Goal: Task Accomplishment & Management: Manage account settings

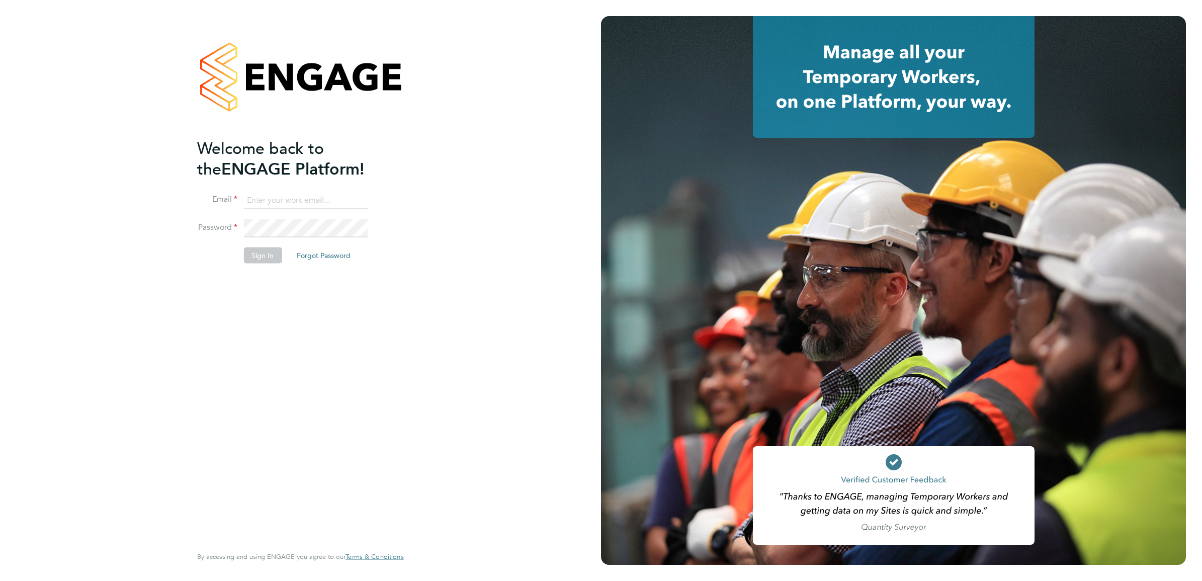
type input "[EMAIL_ADDRESS][PERSON_NAME][DOMAIN_NAME]"
click at [267, 255] on button "Sign In" at bounding box center [262, 255] width 38 height 16
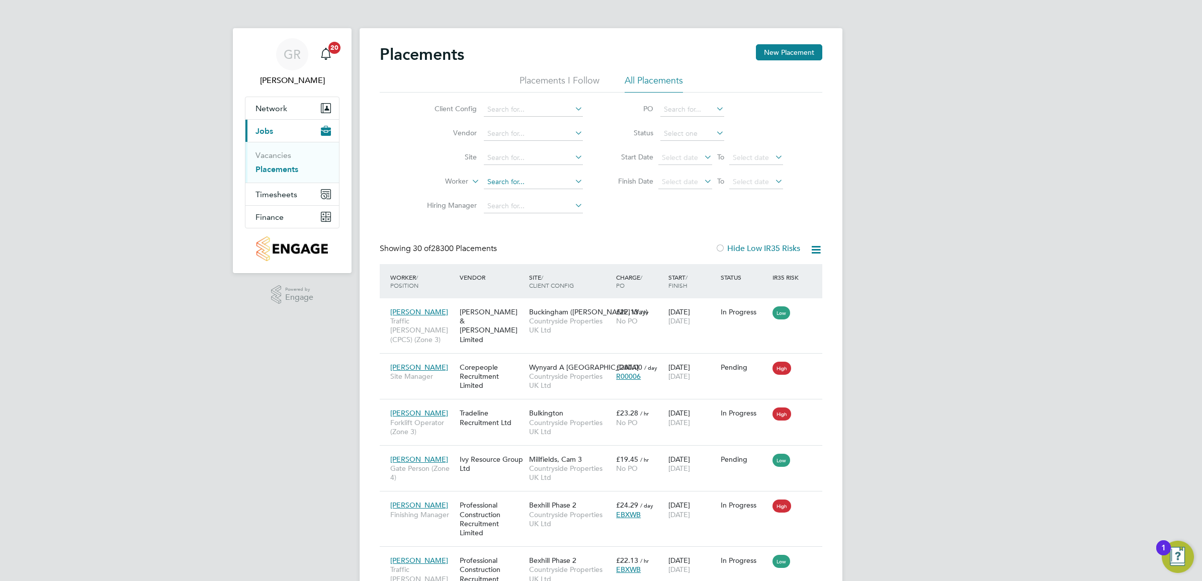
click at [523, 178] on input at bounding box center [533, 182] width 99 height 14
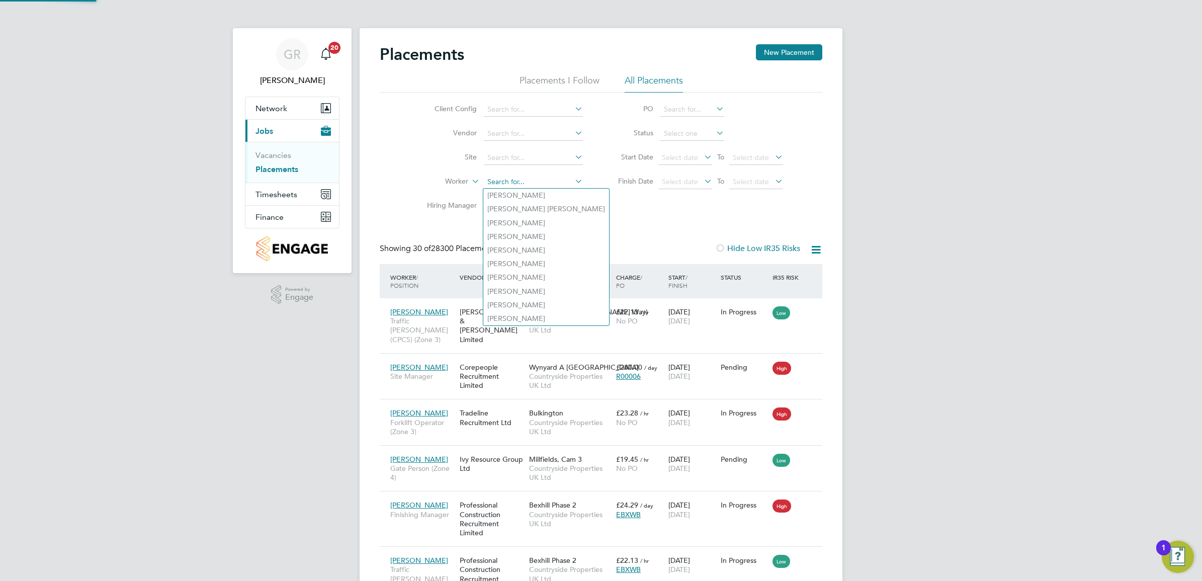
paste input "Chidozie"
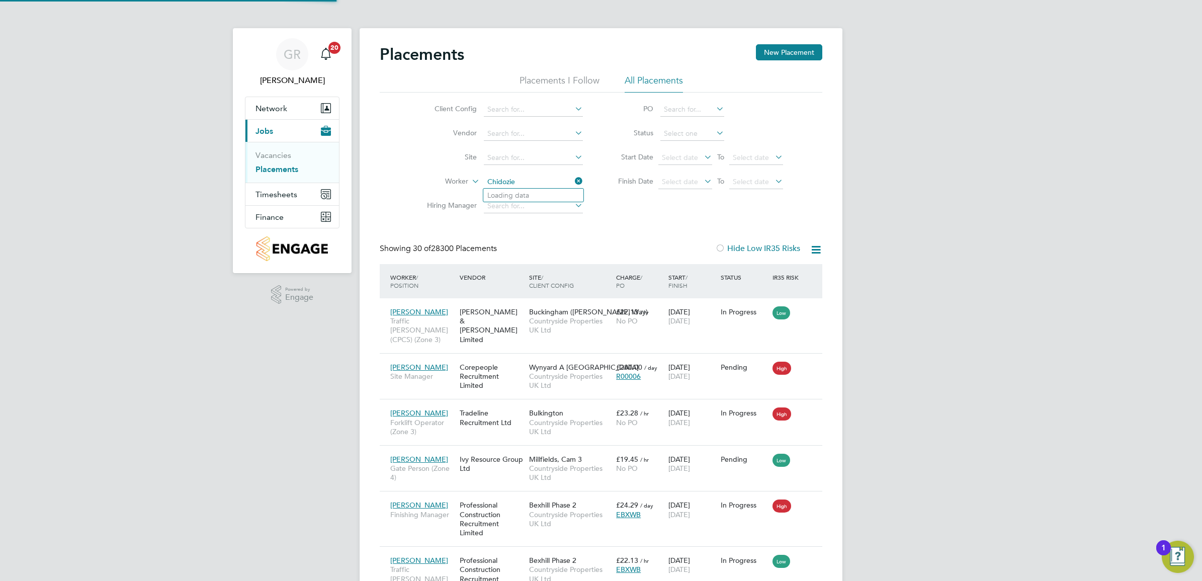
type input "Chidozie"
click at [519, 180] on input at bounding box center [533, 182] width 99 height 14
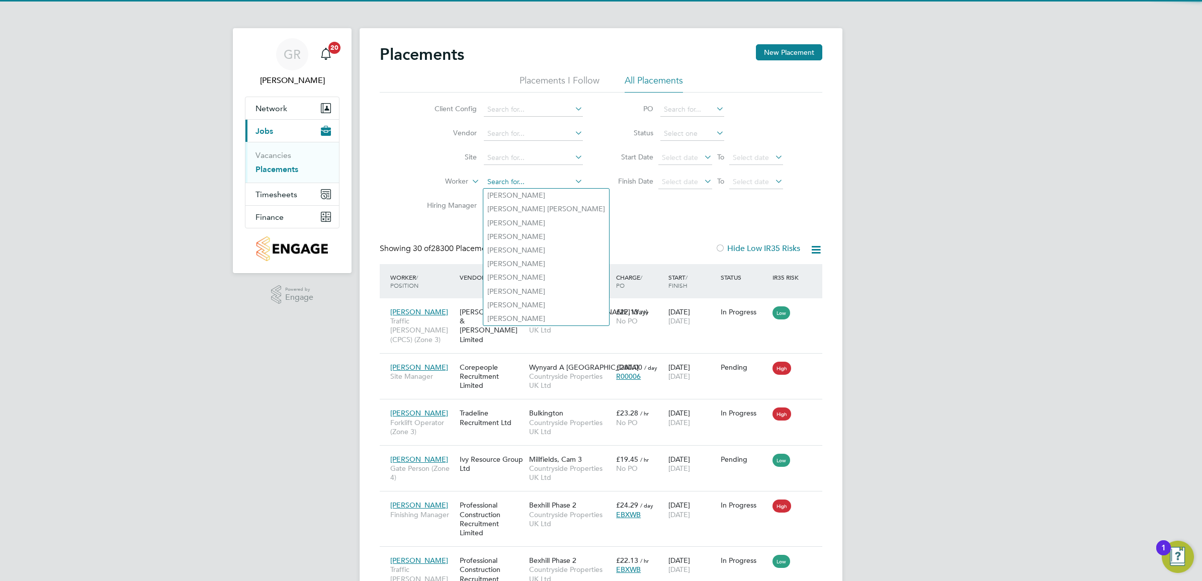
paste input "Chidozie"
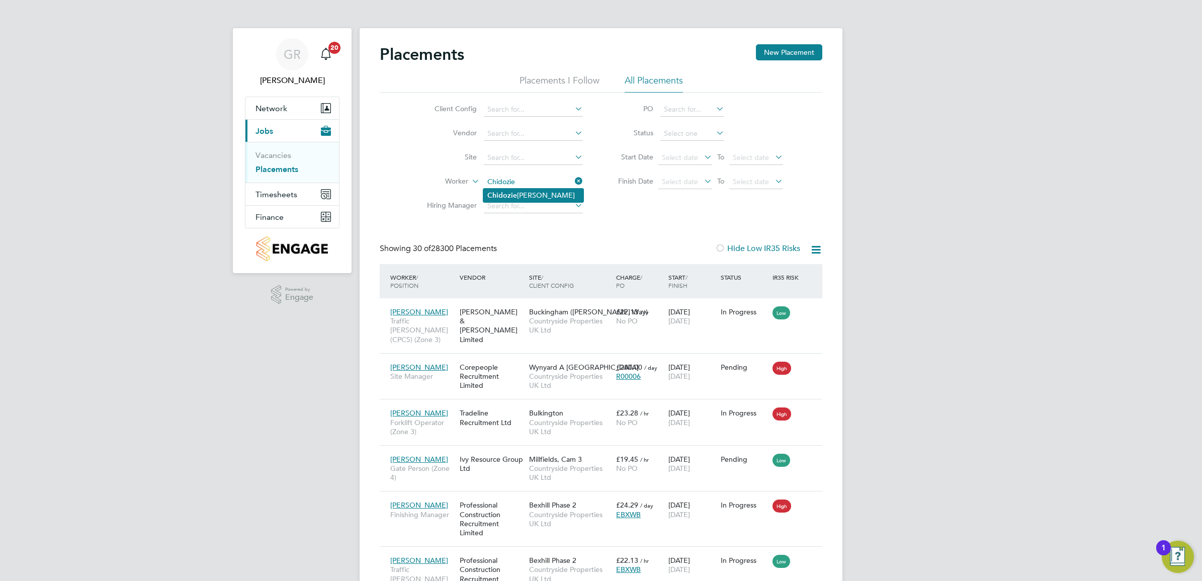
click at [557, 190] on li "Chidozie Anthony Osuji" at bounding box center [533, 196] width 100 height 14
type input "Chidozie Anthony Osuji"
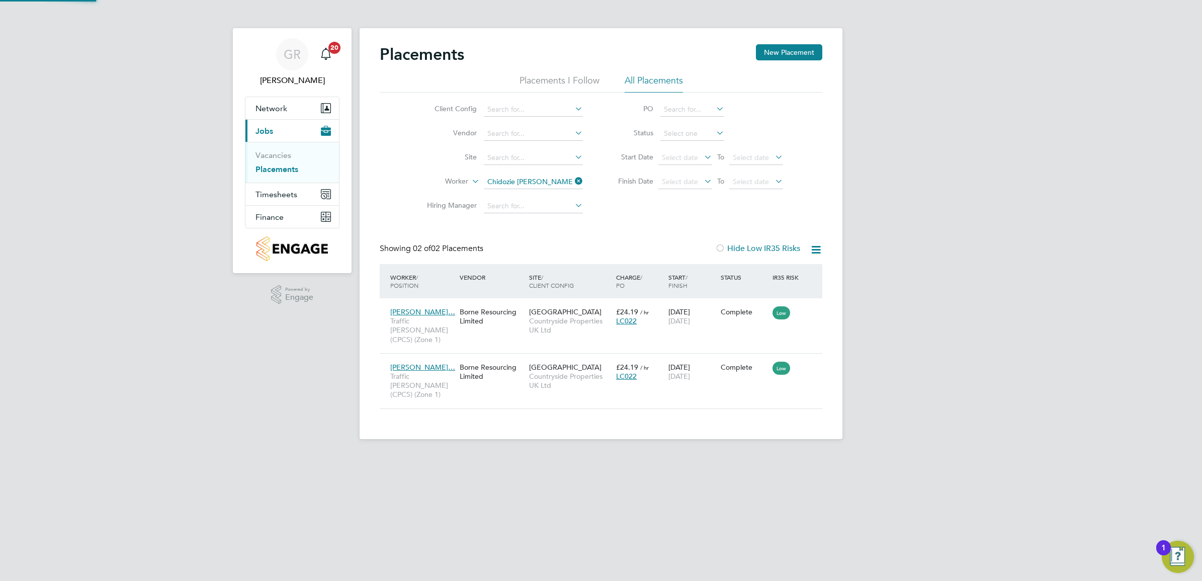
scroll to position [38, 87]
click at [429, 363] on span "Chidozie Anthony…" at bounding box center [422, 367] width 65 height 9
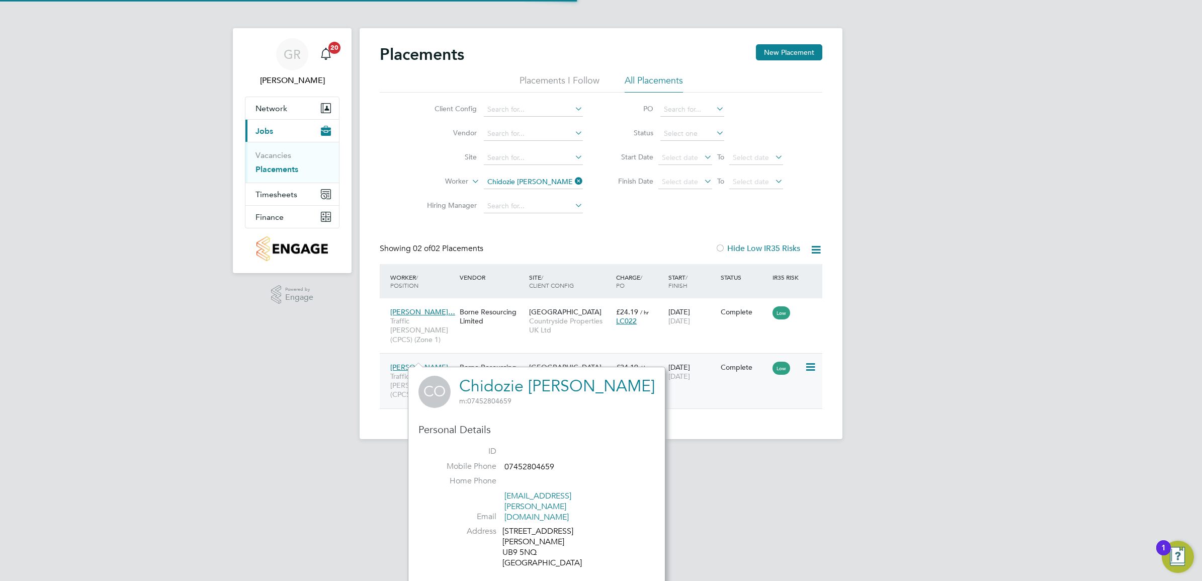
scroll to position [264, 231]
click at [498, 358] on div "Borne Resourcing Limited" at bounding box center [491, 372] width 69 height 28
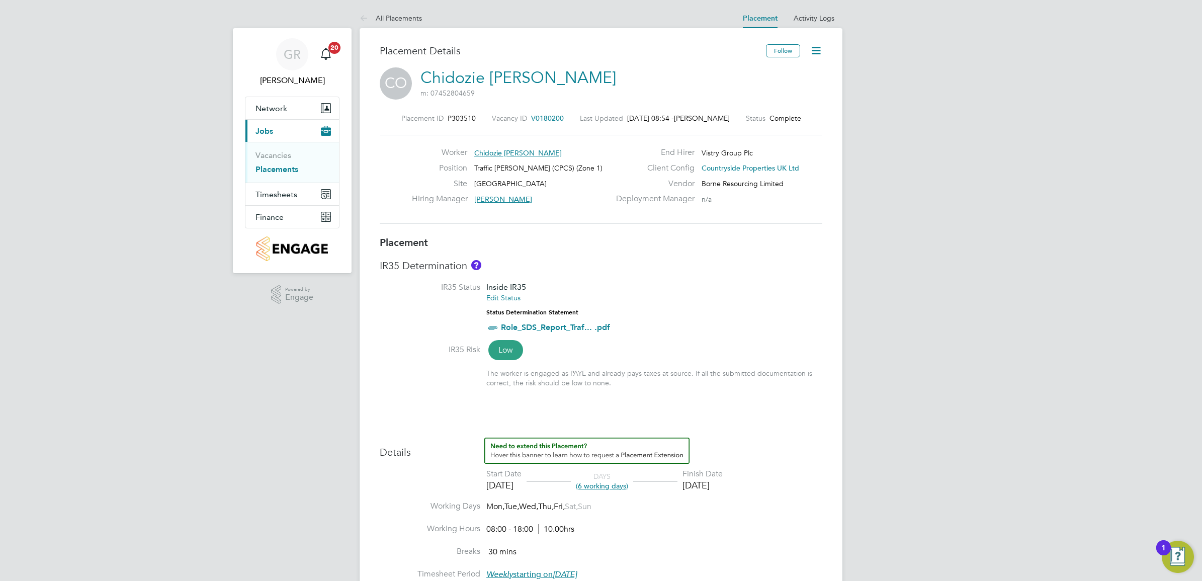
click at [818, 48] on icon at bounding box center [816, 50] width 13 height 13
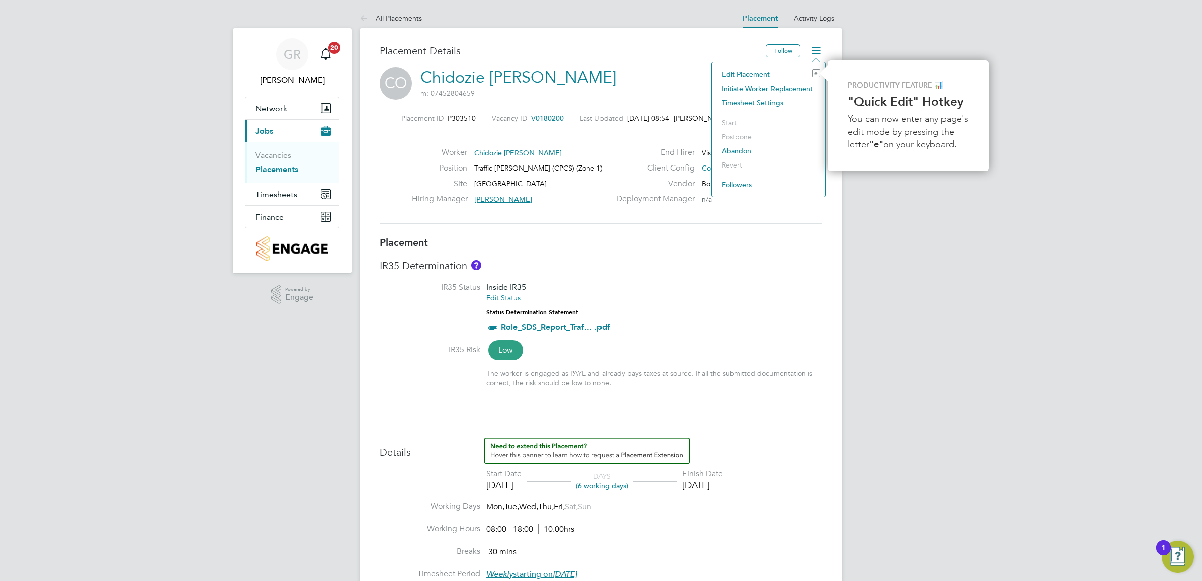
click at [758, 74] on li "Edit Placement e" at bounding box center [769, 74] width 104 height 14
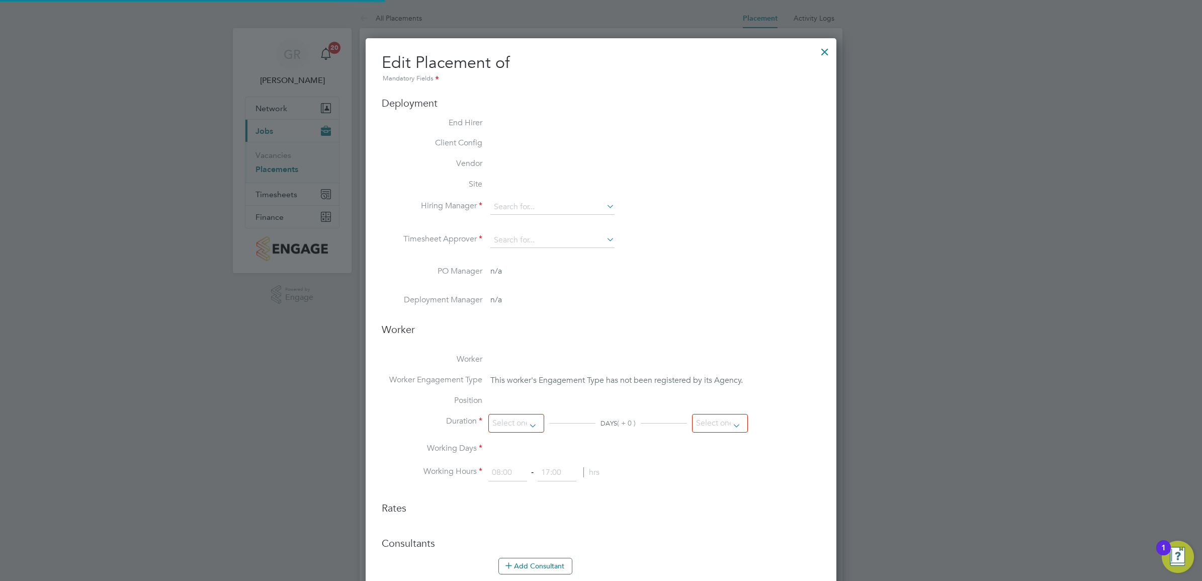
type input "Liam D'unienville"
type input "12 Sep 2025"
type input "21 Sep 2025"
type input "08:00"
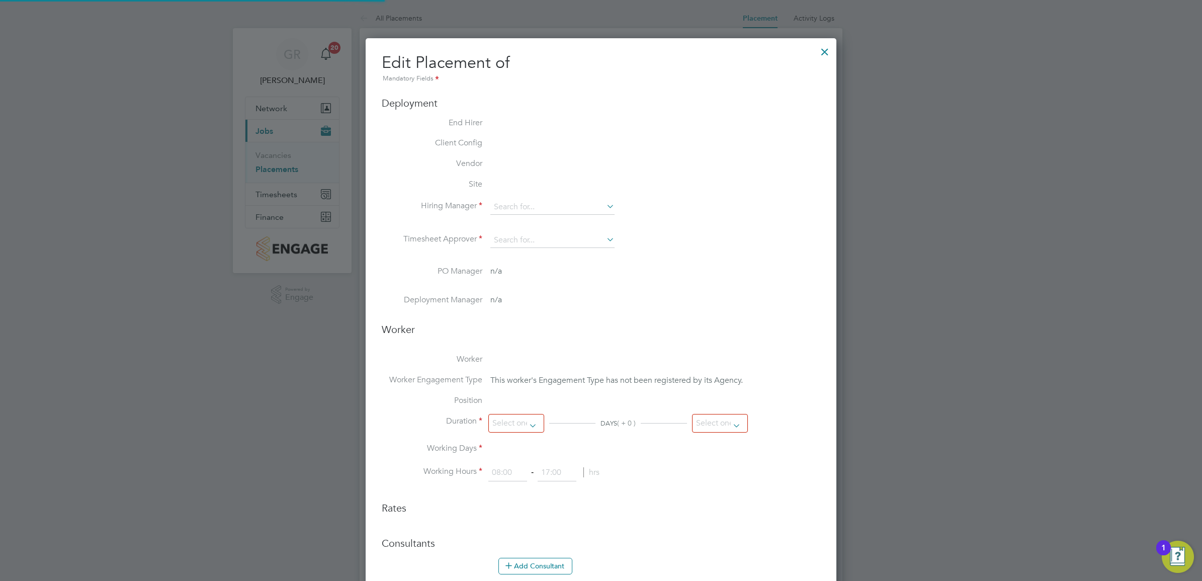
type input "18:00"
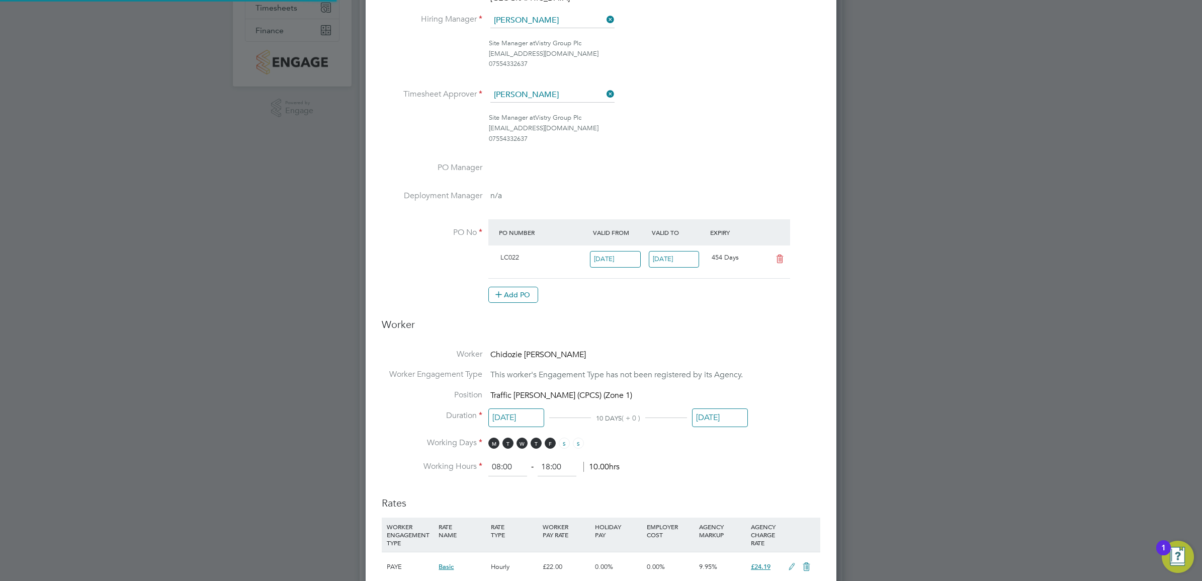
scroll to position [251, 0]
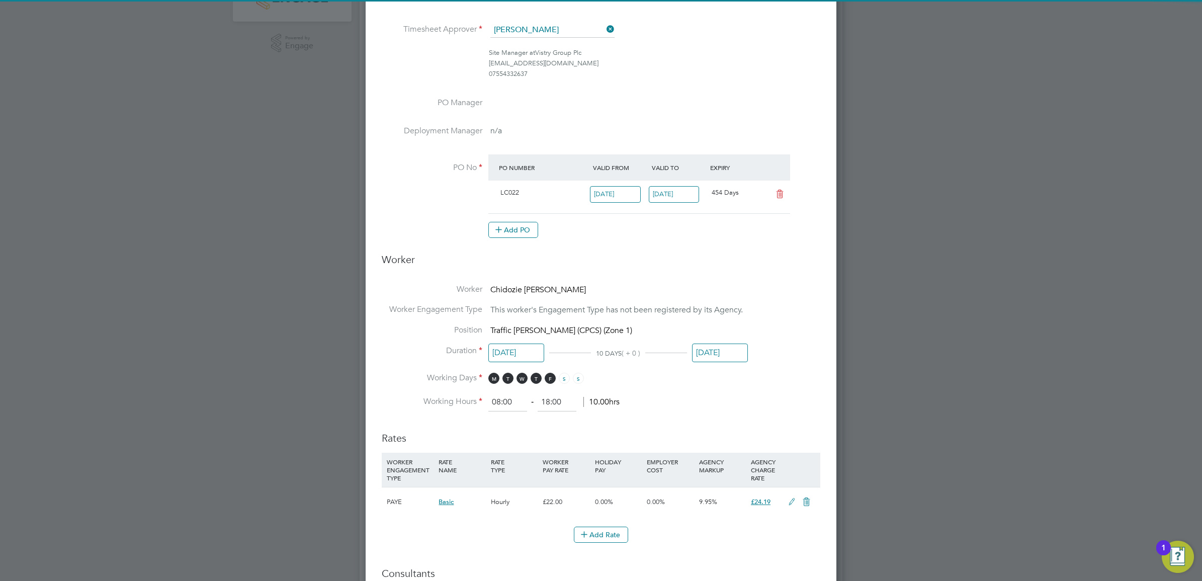
click at [713, 352] on input "21 Sep 2025" at bounding box center [720, 353] width 56 height 19
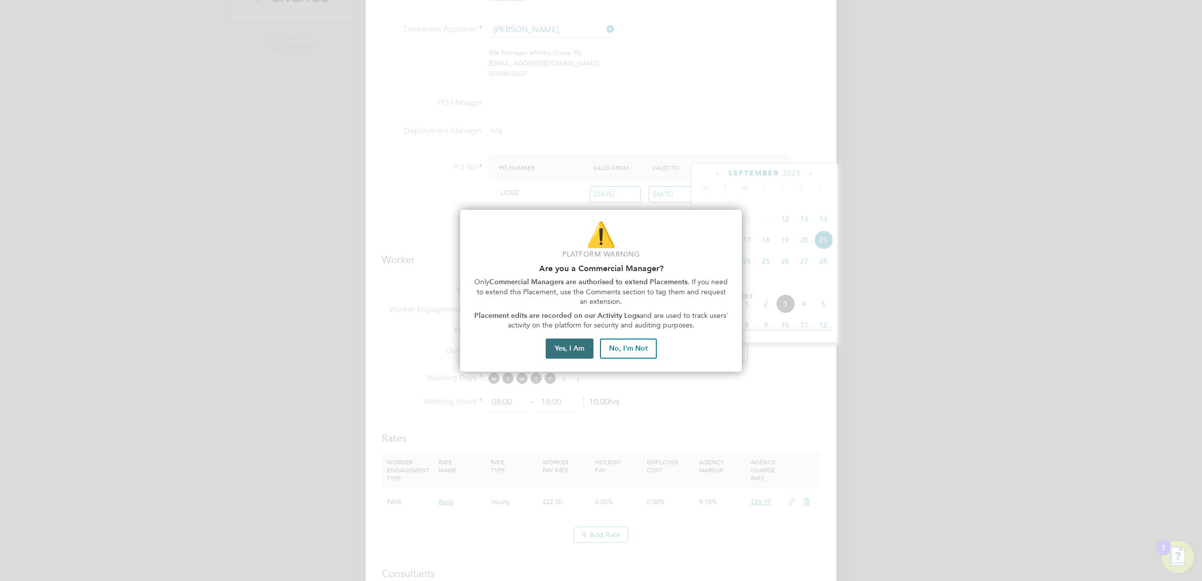
click at [575, 349] on button "Yes, I Am" at bounding box center [570, 348] width 48 height 20
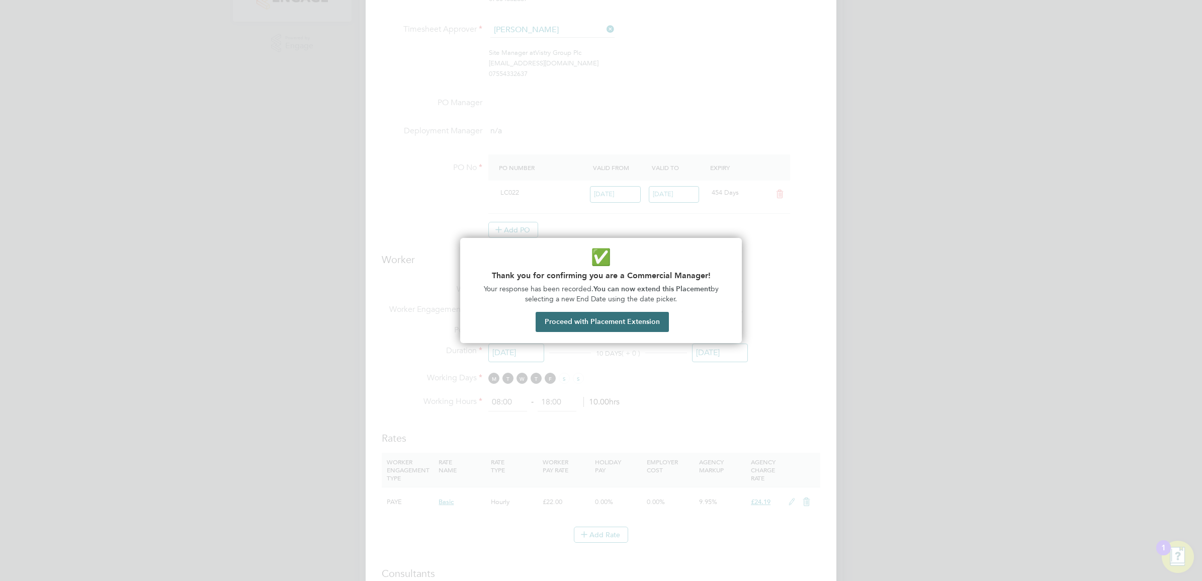
click at [579, 318] on button "Proceed with Placement Extension" at bounding box center [602, 322] width 133 height 20
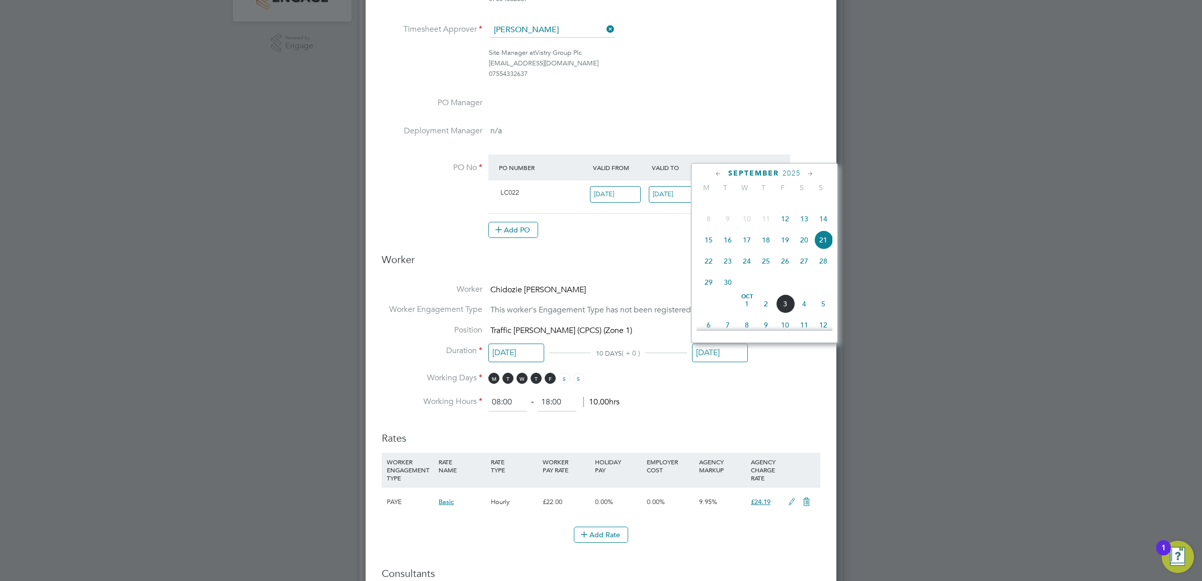
click at [710, 271] on span "22" at bounding box center [708, 260] width 19 height 19
type input "22 Sep 2025"
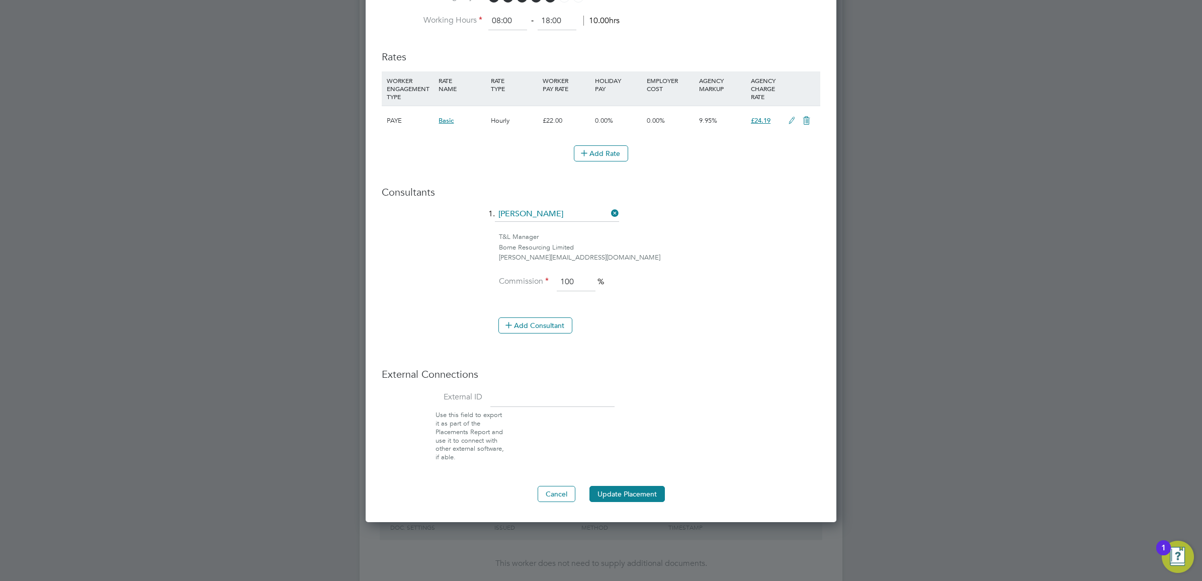
scroll to position [880, 0]
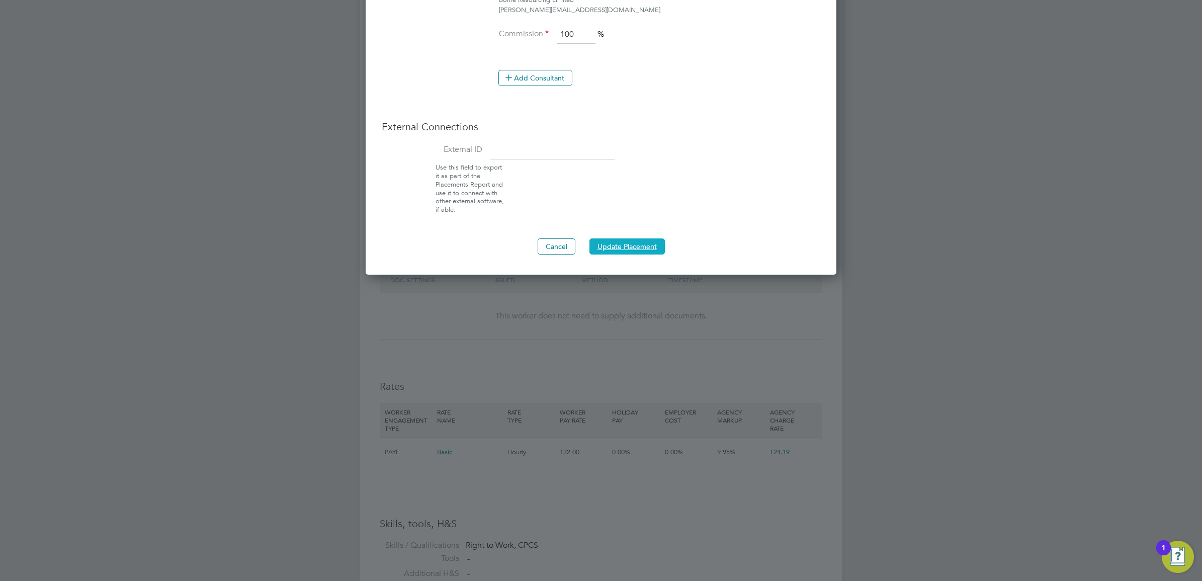
click at [632, 247] on button "Update Placement" at bounding box center [626, 246] width 75 height 16
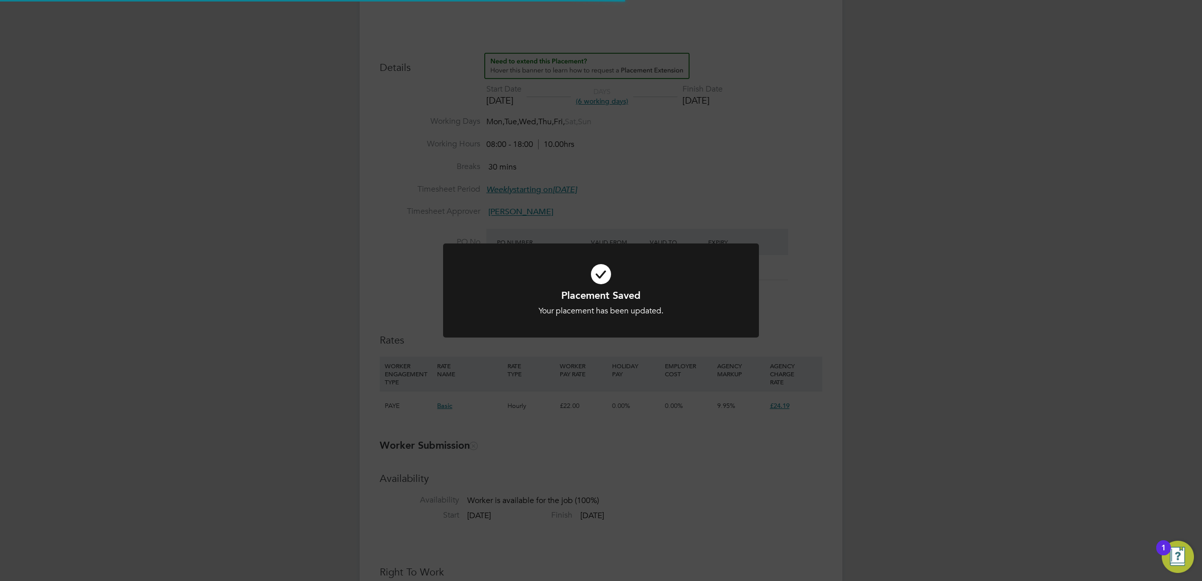
scroll to position [0, 0]
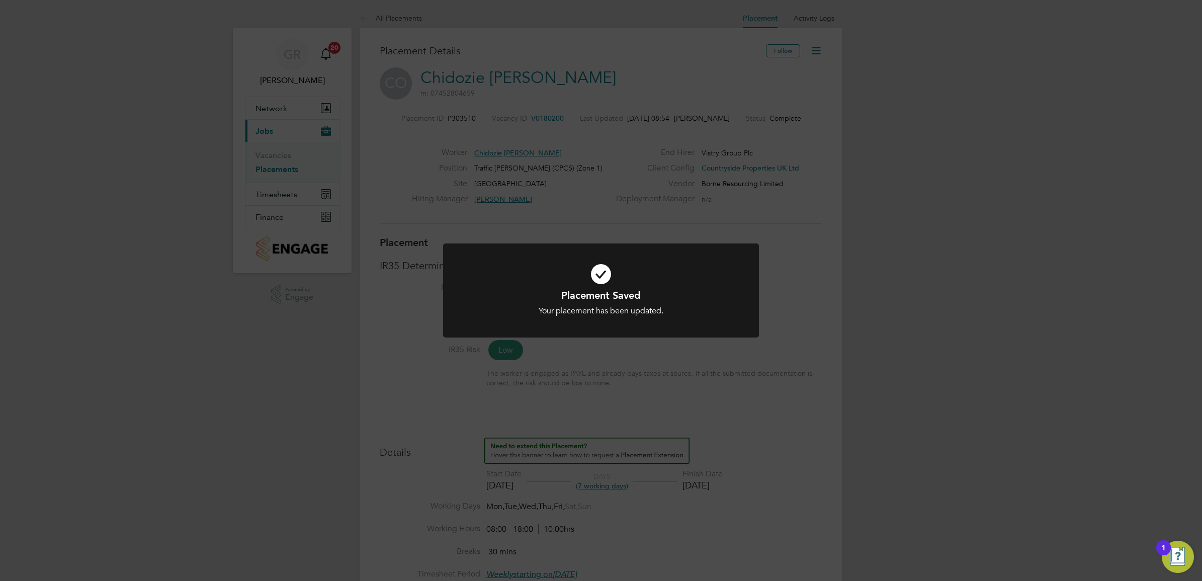
click at [862, 400] on div "Placement Saved Your placement has been updated. Cancel Okay" at bounding box center [601, 290] width 1202 height 581
